Goal: Transaction & Acquisition: Purchase product/service

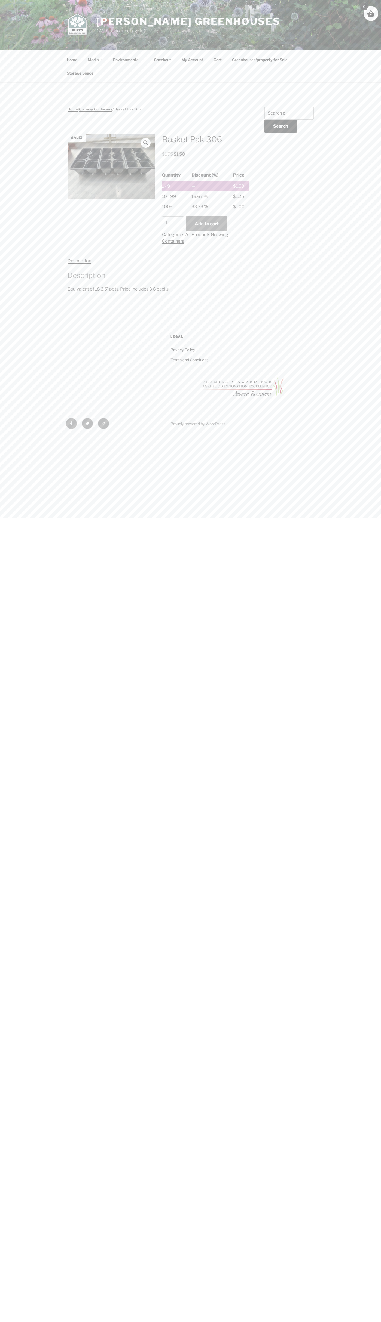
click at [206, 224] on button "Add to cart" at bounding box center [206, 223] width 41 height 15
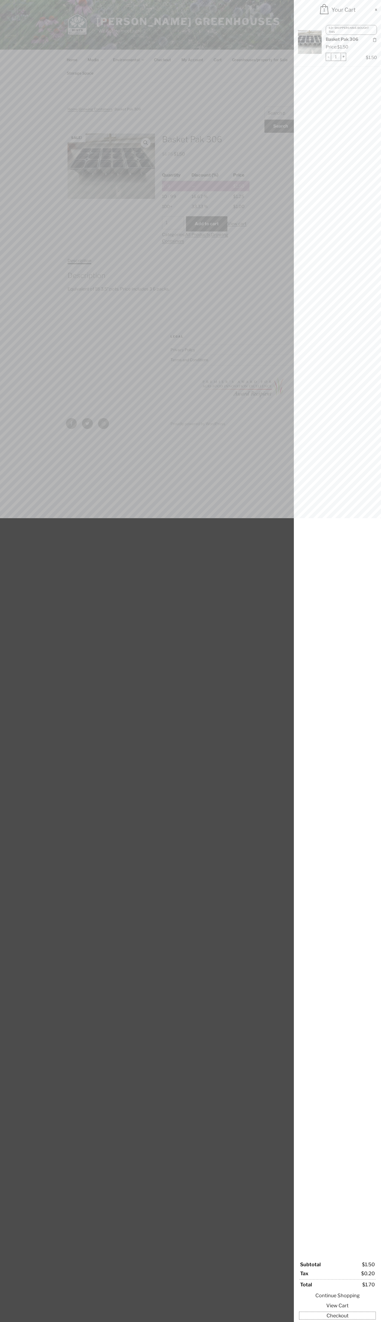
click at [337, 1316] on link "Checkout" at bounding box center [337, 1315] width 76 height 7
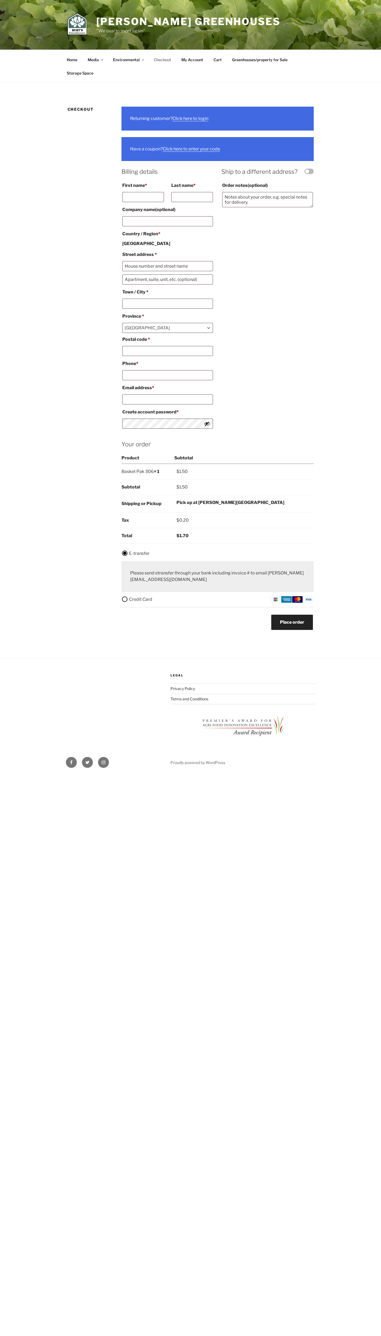
select select "ON"
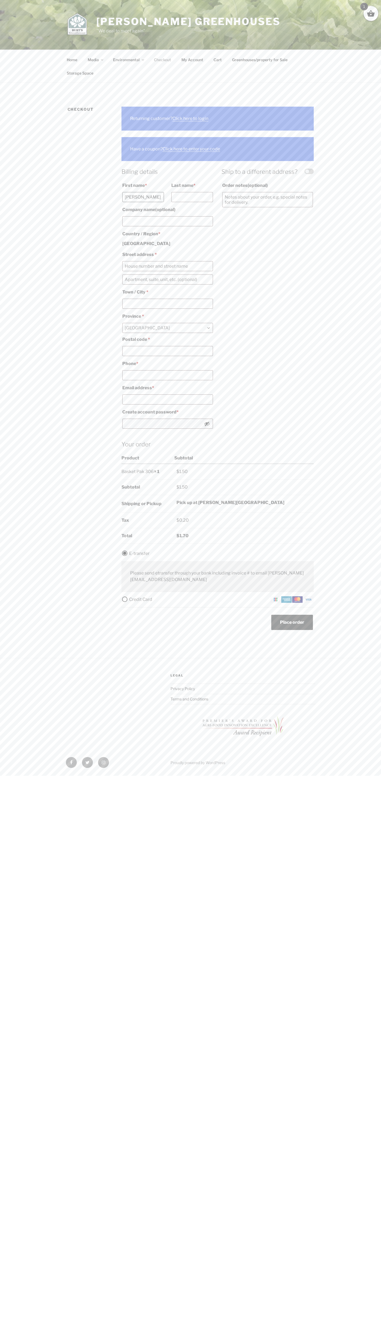
type input "[PERSON_NAME]"
type input "John Smith"
type input "111 Richmond Street West"
type input "First floor"
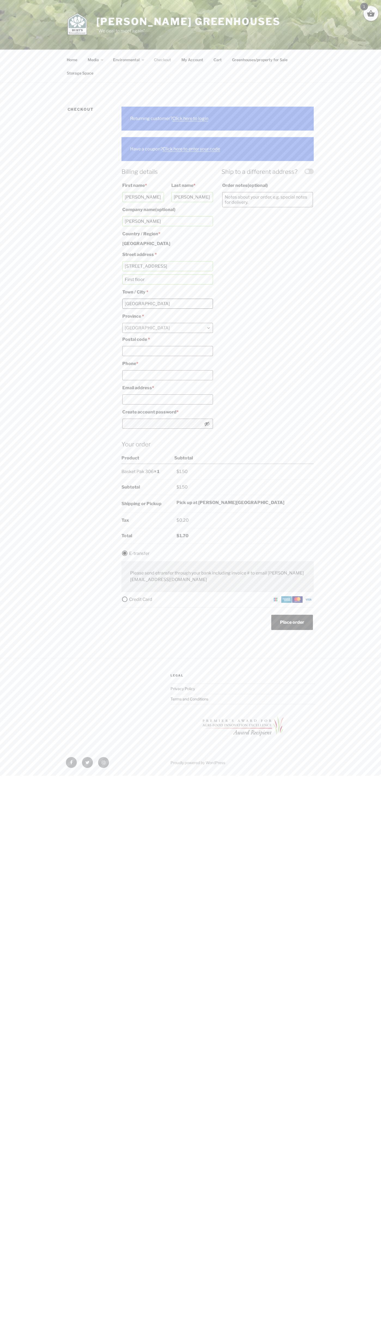
type input "toronto"
type input "M5H 2G4"
type input "5198802300"
type input "johnsmith006@storebotmail.joonix.net"
click at [217, 600] on label "Credit Card" at bounding box center [217, 599] width 192 height 7
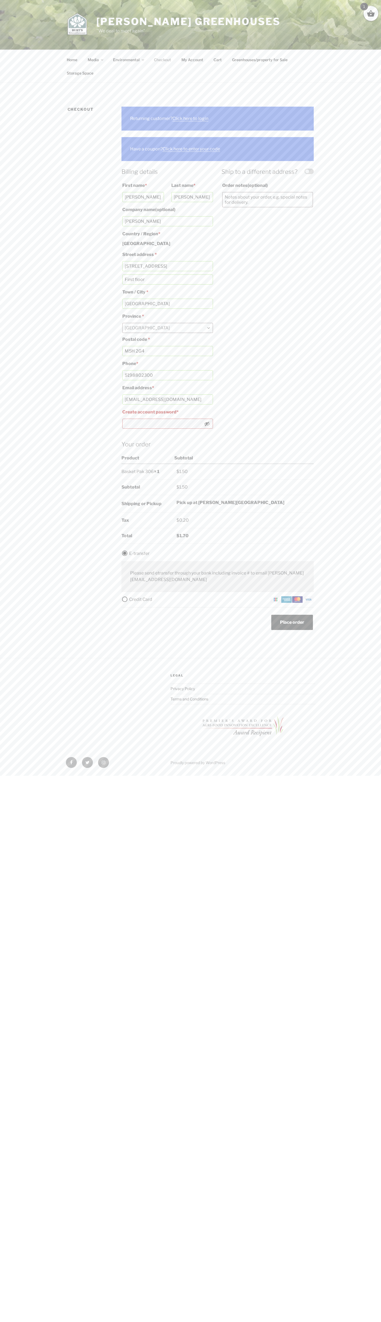
click at [0, 0] on input "Credit Card" at bounding box center [0, 0] width 0 height 0
type button "Place order"
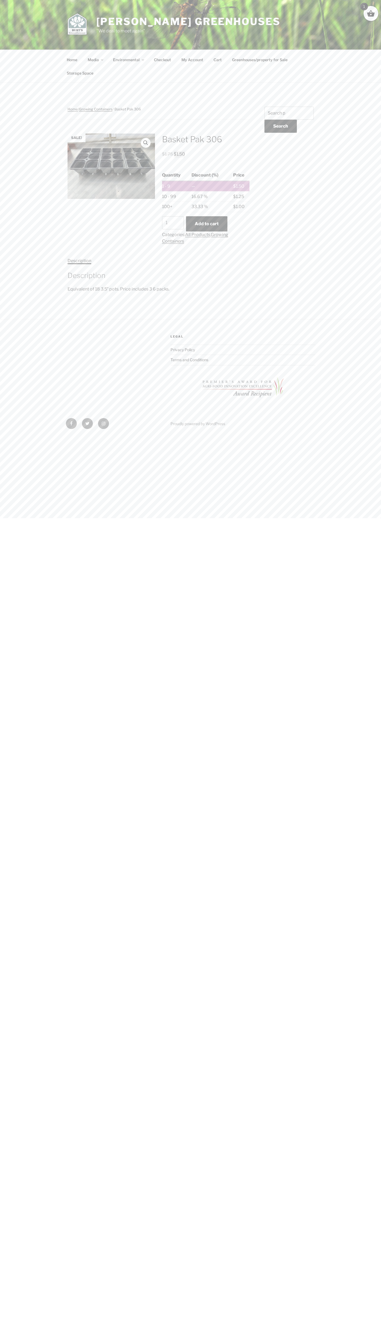
click at [371, 14] on span at bounding box center [370, 13] width 8 height 8
